Goal: Task Accomplishment & Management: Manage account settings

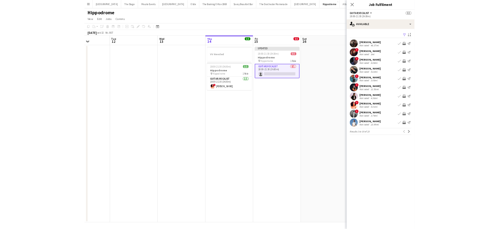
scroll to position [0, 159]
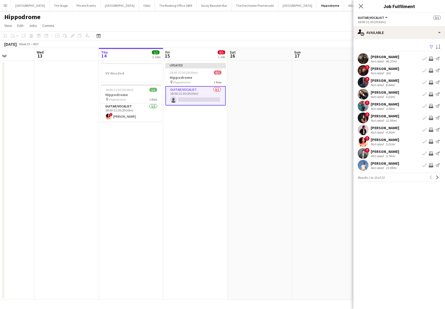
click at [439, 181] on app-pager "Results 1 to 10 of 23 Previous Next" at bounding box center [399, 177] width 83 height 9
click at [438, 180] on button "Next" at bounding box center [438, 177] width 6 height 6
click at [438, 176] on app-icon "Next" at bounding box center [438, 178] width 4 height 4
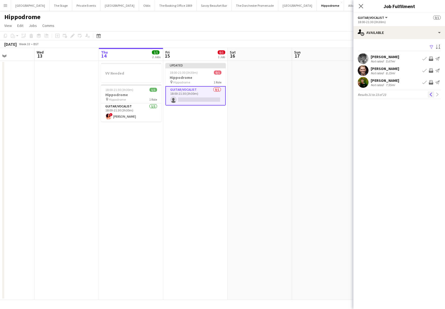
click at [430, 95] on app-icon "Previous" at bounding box center [431, 95] width 4 height 4
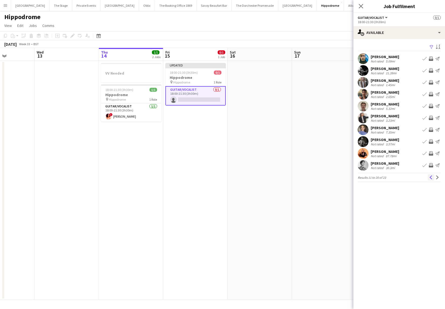
click at [431, 175] on button "Previous" at bounding box center [431, 177] width 6 height 6
click at [438, 176] on app-icon "Next" at bounding box center [438, 178] width 4 height 4
click at [398, 152] on div "[PERSON_NAME]" at bounding box center [385, 151] width 29 height 5
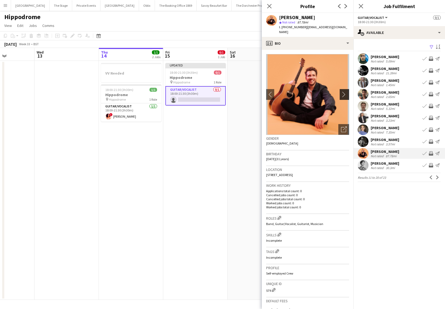
click at [346, 95] on app-icon "chevron-right" at bounding box center [345, 95] width 8 height 6
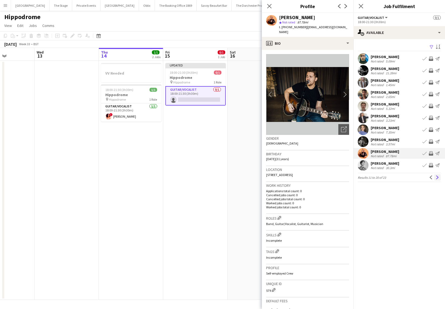
click at [437, 178] on app-icon "Next" at bounding box center [438, 178] width 4 height 4
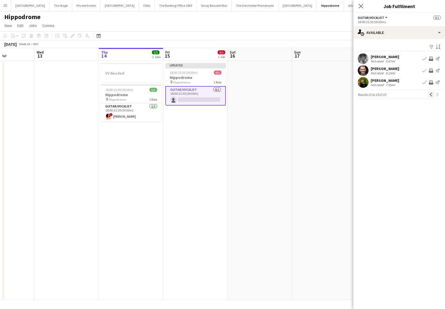
click at [432, 95] on app-icon "Previous" at bounding box center [431, 95] width 4 height 4
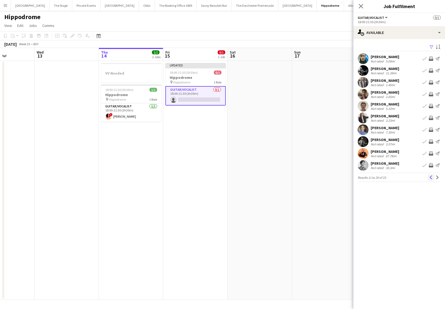
click at [430, 177] on app-icon "Previous" at bounding box center [431, 178] width 4 height 4
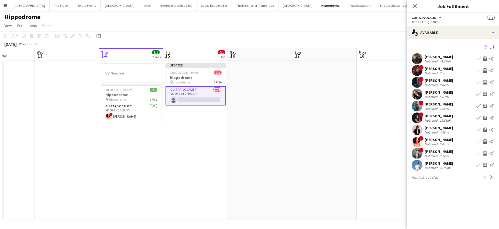
click at [149, 188] on app-date-cell "VV Needed 18:00-21:30 (3h30m) 1/1 Hippodrome pin Hippodrome 1 Role Guitar/Vocal…" at bounding box center [131, 140] width 64 height 159
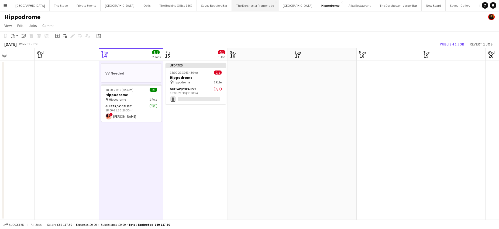
click at [232, 4] on button "The Dorchester Promenade Close" at bounding box center [255, 5] width 47 height 11
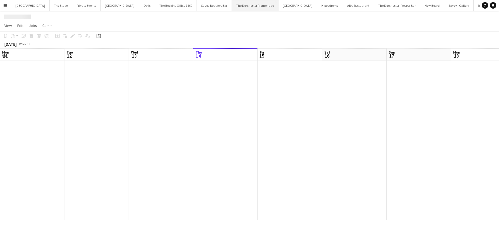
scroll to position [0, 129]
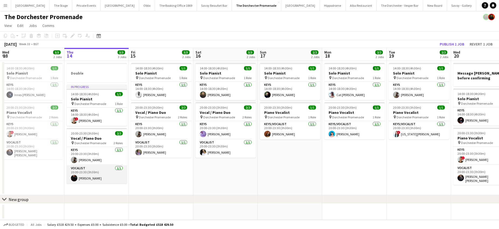
click at [92, 181] on app-card-role "Vocalist [DATE] 20:00-23:30 (3h30m) [PERSON_NAME]" at bounding box center [97, 174] width 60 height 18
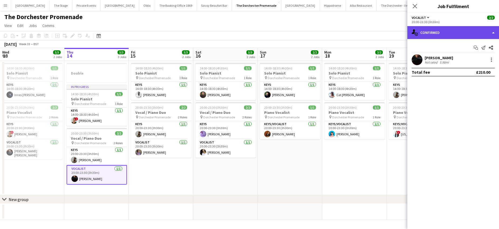
click at [445, 34] on div "single-neutral-actions-check-2 Confirmed" at bounding box center [453, 32] width 92 height 13
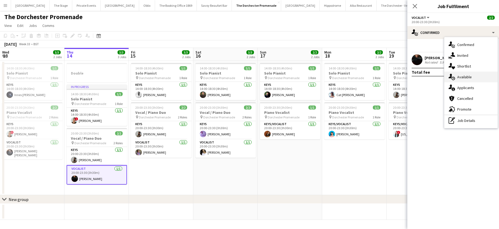
click at [445, 76] on icon "single-neutral-actions-upload" at bounding box center [452, 77] width 6 height 6
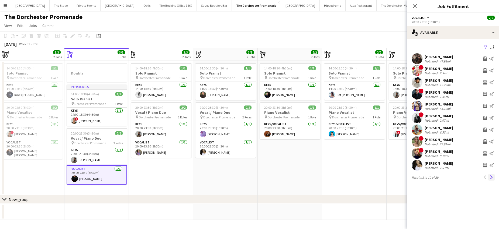
click at [445, 178] on app-icon "Next" at bounding box center [491, 178] width 4 height 4
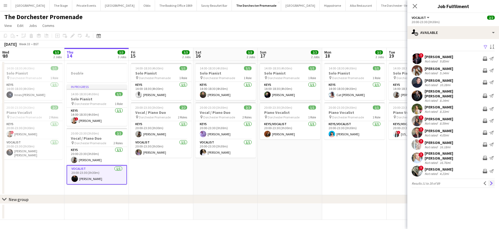
click at [445, 180] on button "Next" at bounding box center [491, 183] width 6 height 6
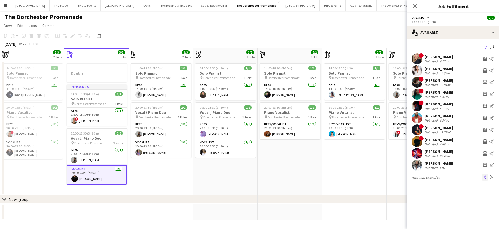
click at [445, 177] on button "Previous" at bounding box center [485, 177] width 6 height 6
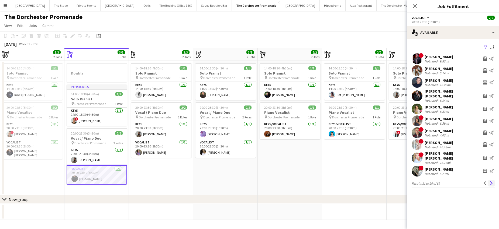
click at [445, 182] on app-icon "Next" at bounding box center [491, 184] width 4 height 4
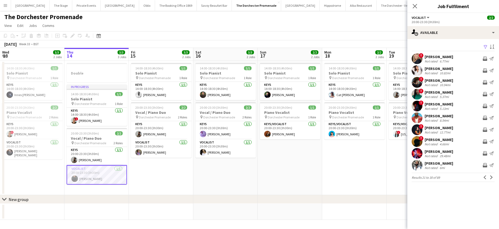
click at [445, 177] on app-icon "Next" at bounding box center [491, 178] width 4 height 4
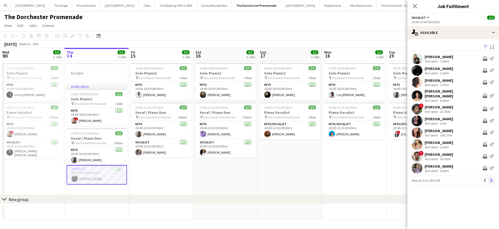
click at [445, 179] on app-icon "Next" at bounding box center [491, 181] width 4 height 4
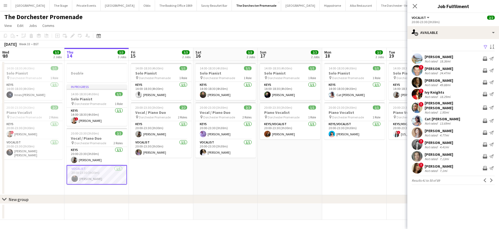
click at [445, 179] on app-icon "Next" at bounding box center [491, 181] width 4 height 4
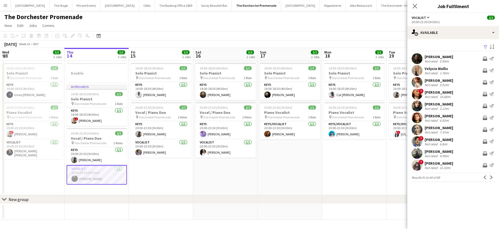
click at [445, 178] on app-icon "Next" at bounding box center [491, 178] width 4 height 4
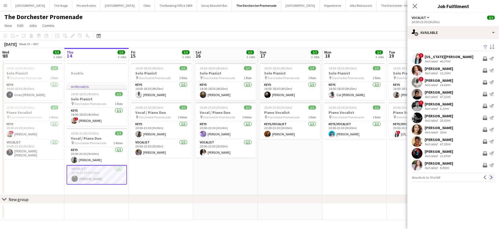
click at [445, 178] on app-icon "Next" at bounding box center [491, 178] width 4 height 4
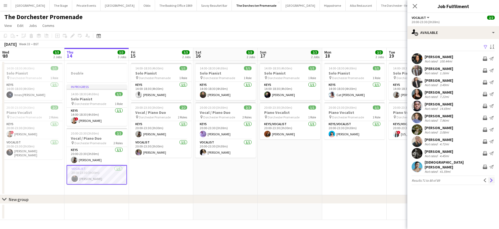
click at [445, 179] on app-icon "Next" at bounding box center [491, 181] width 4 height 4
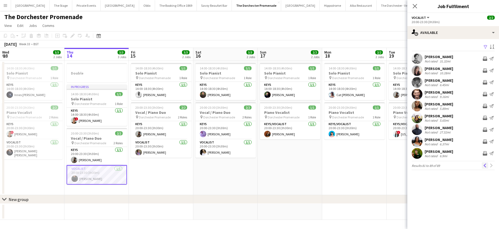
click at [445, 167] on app-icon "Previous" at bounding box center [485, 166] width 4 height 4
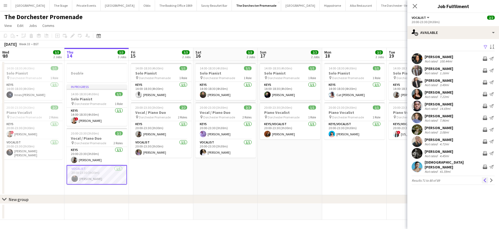
click at [445, 179] on app-icon "Previous" at bounding box center [485, 181] width 4 height 4
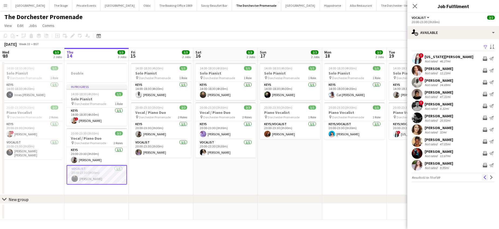
click at [445, 180] on button "Previous" at bounding box center [485, 177] width 6 height 6
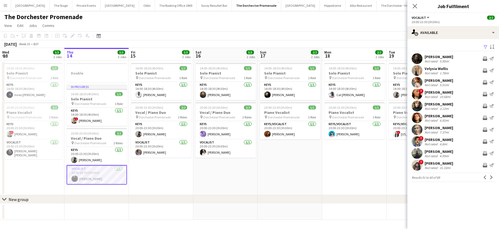
click at [445, 180] on button "Previous" at bounding box center [485, 177] width 6 height 6
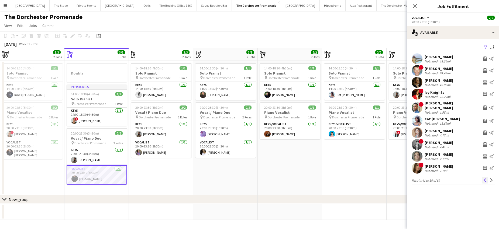
click at [445, 180] on button "Previous" at bounding box center [485, 180] width 6 height 6
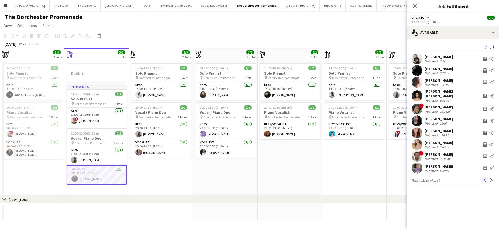
click at [445, 179] on app-icon "Previous" at bounding box center [485, 181] width 4 height 4
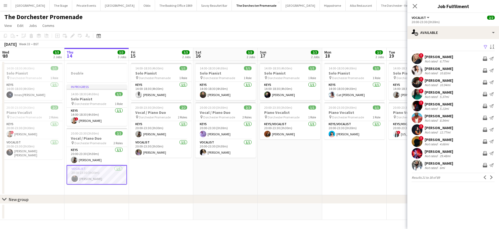
click at [445, 179] on app-icon "Previous" at bounding box center [485, 178] width 4 height 4
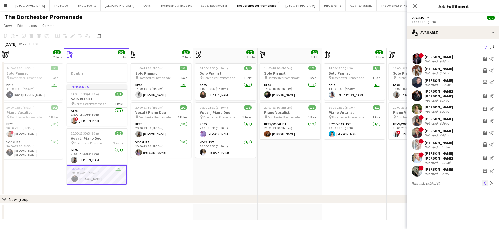
click at [445, 182] on app-icon "Previous" at bounding box center [485, 184] width 4 height 4
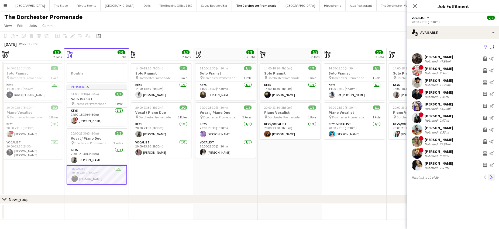
click at [445, 178] on app-icon "Next" at bounding box center [491, 178] width 4 height 4
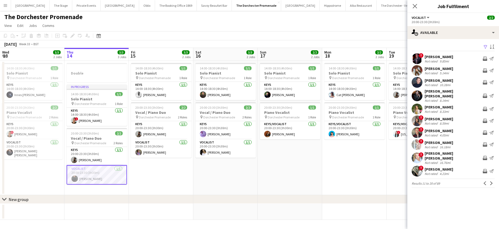
click at [445, 181] on app-pager "Results 11 to 20 of 89 Previous Next" at bounding box center [453, 183] width 83 height 9
click at [445, 178] on app-available-tab "Filter Sort asc ! [PERSON_NAME] Not rated 9.85mi Invite crew Send notification …" at bounding box center [453, 115] width 92 height 145
click at [445, 182] on app-icon "Next" at bounding box center [491, 184] width 4 height 4
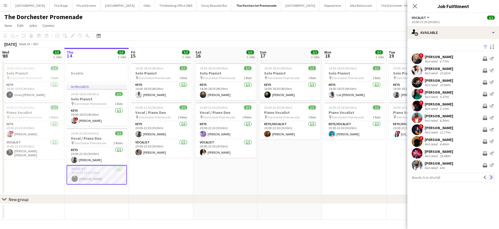
click at [445, 179] on app-icon "Next" at bounding box center [491, 178] width 4 height 4
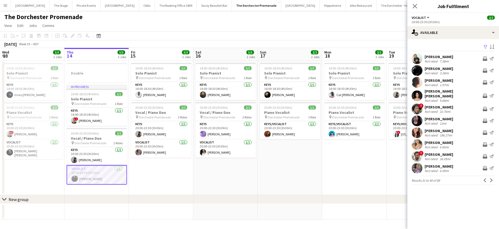
click at [445, 179] on app-icon "Next" at bounding box center [491, 181] width 4 height 4
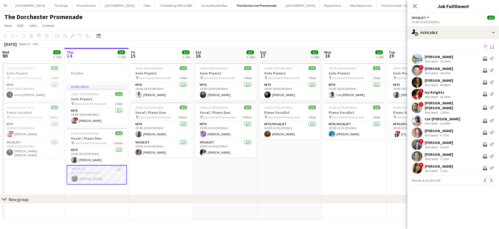
click at [151, 183] on app-date-cell "14:00-18:30 (4h30m) 1/1 Solo Pianist pin Dorchester Promenade 1 Role Keys [DATE…" at bounding box center [161, 128] width 64 height 135
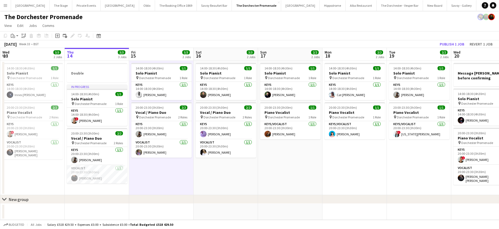
click at [32, 182] on app-date-cell "14:00-18:30 (4h30m) 1/1 Solo Pianist pin Dorchester Promenade 1 Role Keys [DATE…" at bounding box center [32, 128] width 64 height 135
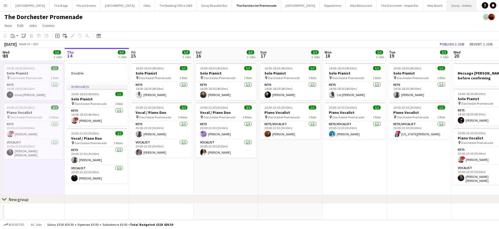
click at [445, 8] on button "Savoy - Gallery Close" at bounding box center [461, 5] width 29 height 11
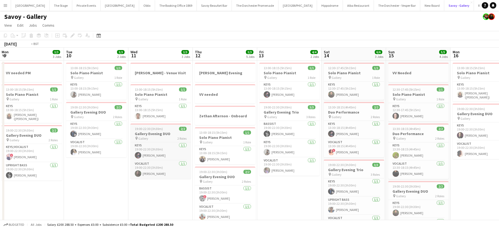
scroll to position [0, 192]
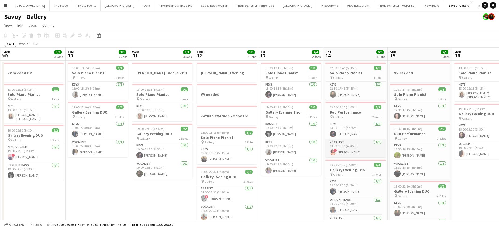
click at [356, 152] on app-card-role "Vocalist [DATE] 13:30-18:15 (4h45m) ! [PERSON_NAME]" at bounding box center [355, 148] width 60 height 18
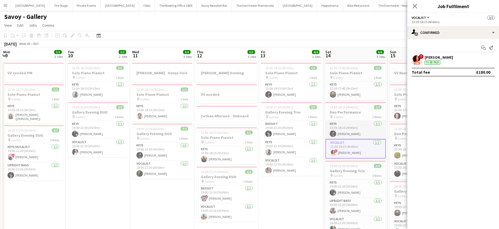
click at [346, 133] on app-card-role "Keys [DATE] 13:30-18:15 (4h45m) [PERSON_NAME]" at bounding box center [355, 130] width 60 height 18
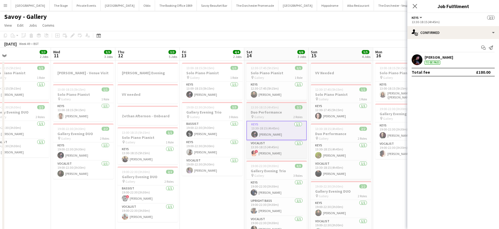
scroll to position [0, 206]
click at [327, 173] on app-card-role "Vocalist [DATE] 13:30-18:15 (4h45m) [PERSON_NAME]" at bounding box center [341, 170] width 60 height 18
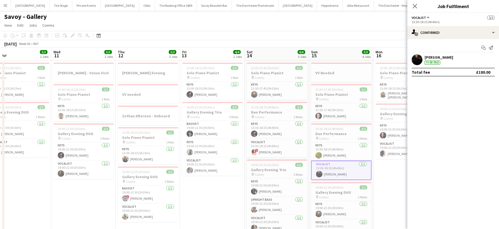
click at [325, 161] on app-card-role "Vocalist [DATE] 13:30-18:15 (4h45m) [PERSON_NAME]" at bounding box center [341, 170] width 60 height 19
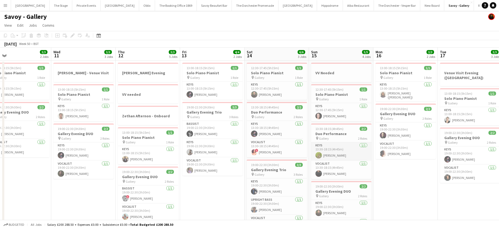
click at [326, 153] on app-card-role "Keys [DATE] 13:30-18:15 (4h45m) [PERSON_NAME]" at bounding box center [341, 152] width 60 height 18
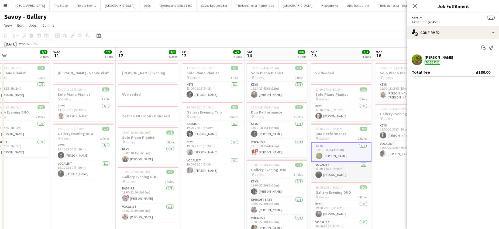
click at [330, 170] on app-card-role "Vocalist [DATE] 13:30-18:15 (4h45m) [PERSON_NAME]" at bounding box center [341, 171] width 60 height 18
